Goal: Task Accomplishment & Management: Use online tool/utility

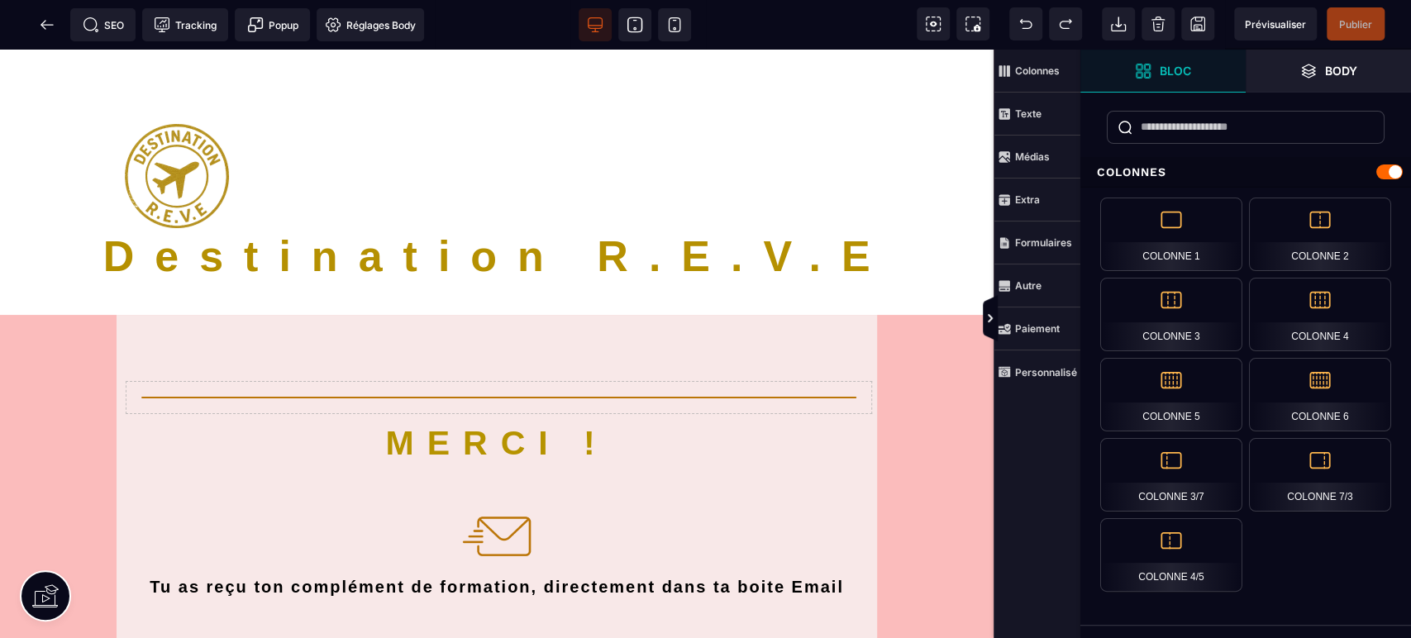
click at [640, 21] on icon at bounding box center [634, 25] width 17 height 17
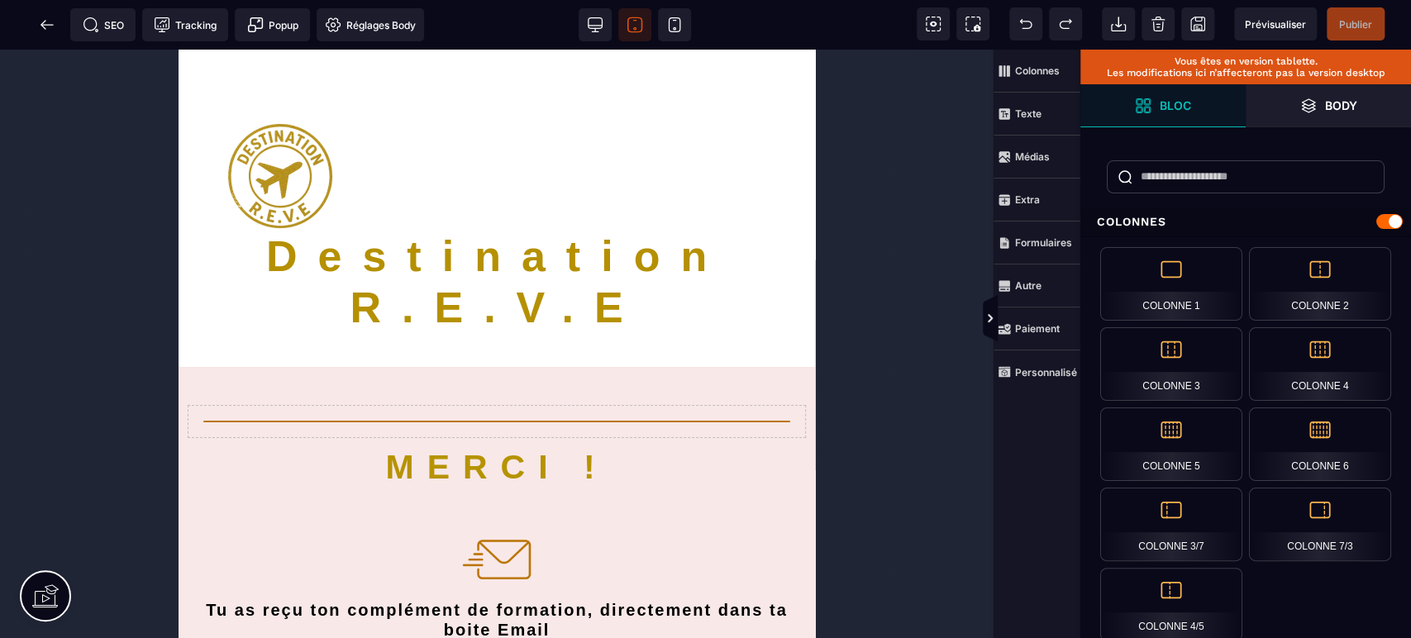
click at [679, 25] on icon at bounding box center [674, 25] width 17 height 17
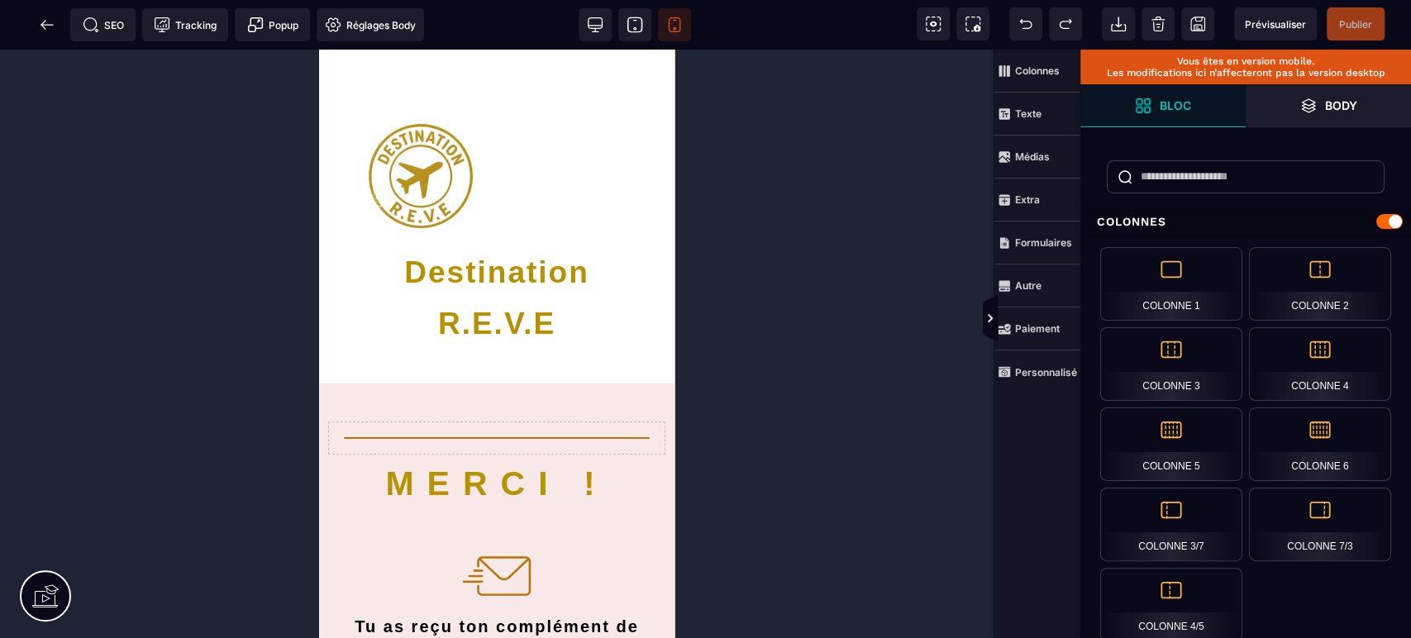
click at [47, 31] on icon at bounding box center [47, 25] width 17 height 17
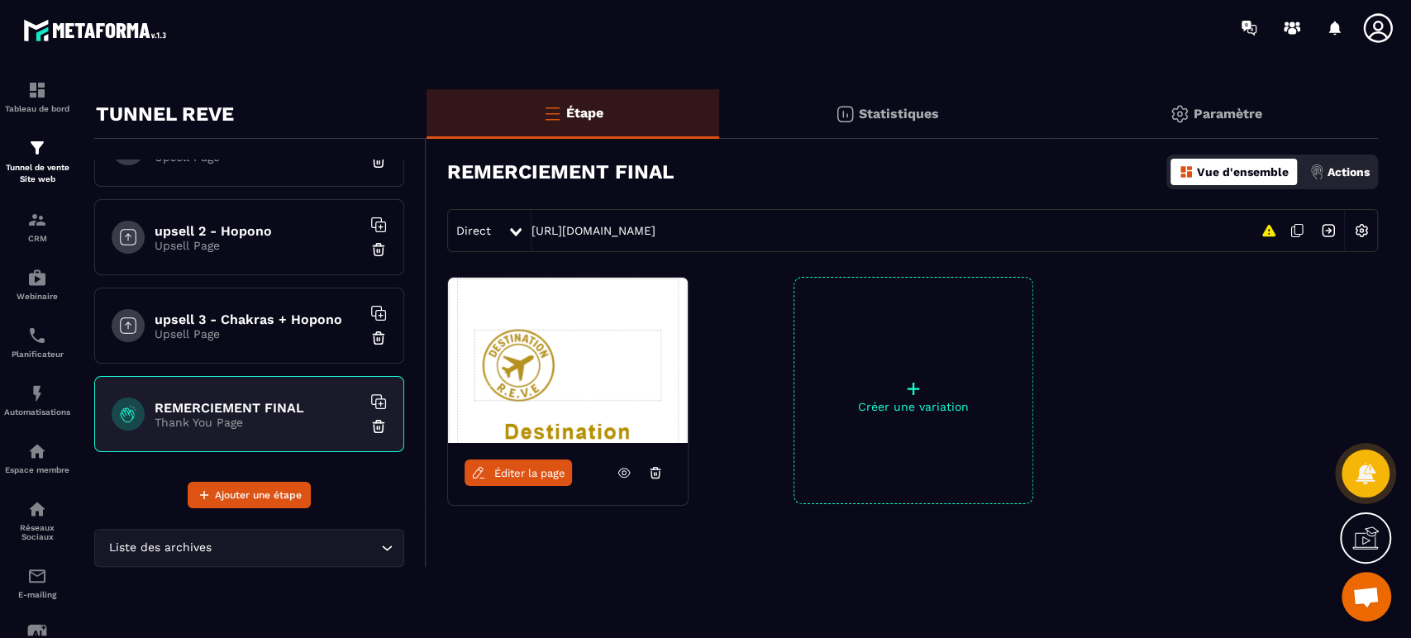
scroll to position [22, 0]
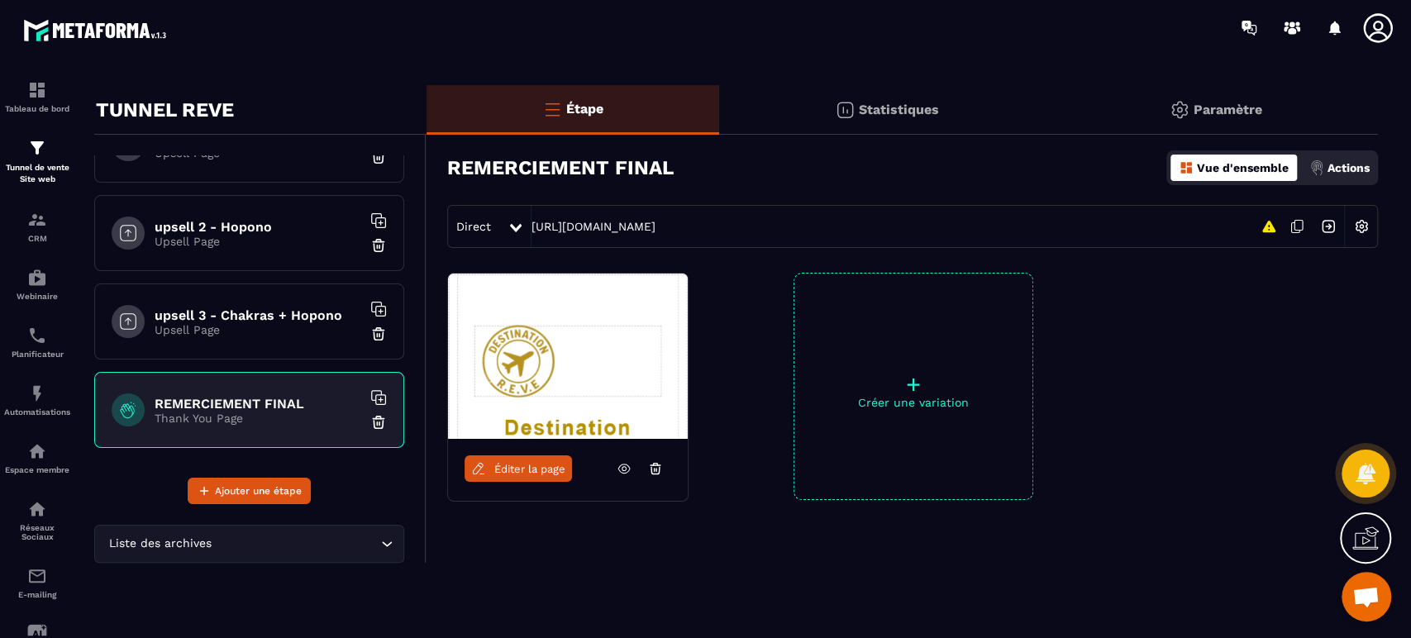
click at [511, 460] on link "Éditer la page" at bounding box center [517, 468] width 107 height 26
